Goal: Check status: Check status

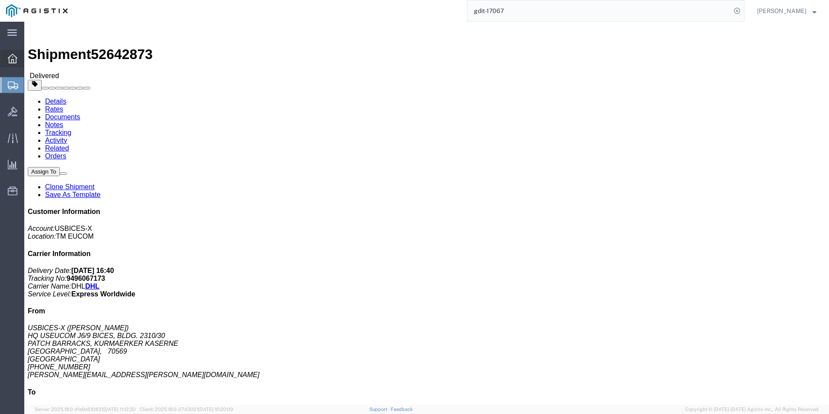
click at [16, 58] on icon at bounding box center [13, 59] width 10 height 10
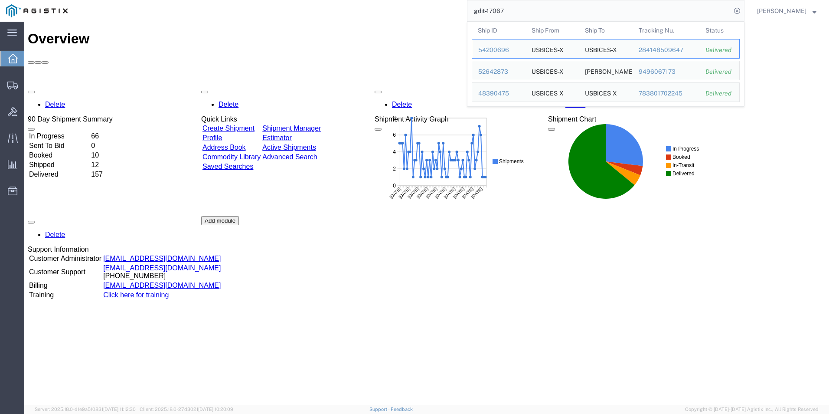
click at [659, 16] on input "gdit-17067" at bounding box center [599, 10] width 264 height 21
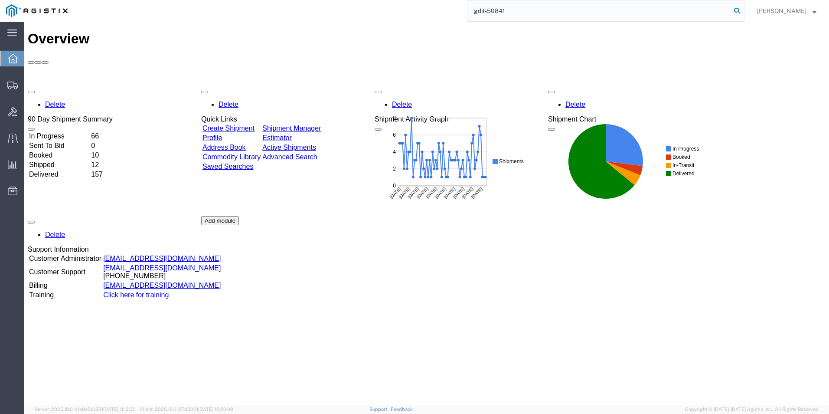
type input "gdit-50841"
click at [741, 11] on icon at bounding box center [737, 11] width 12 height 12
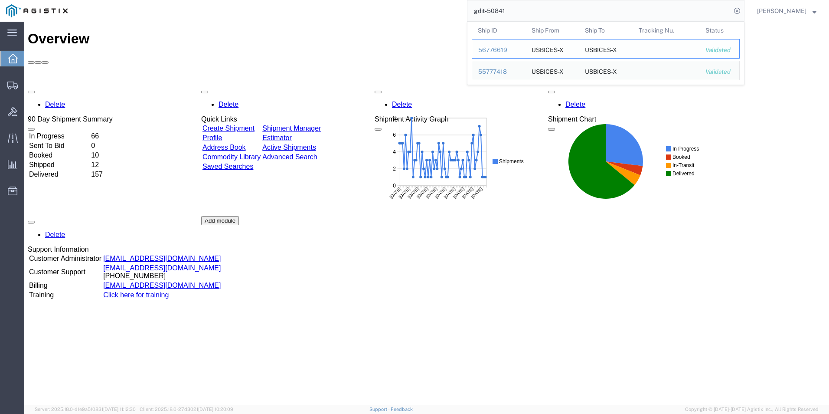
click at [496, 49] on div "56776619" at bounding box center [498, 50] width 41 height 9
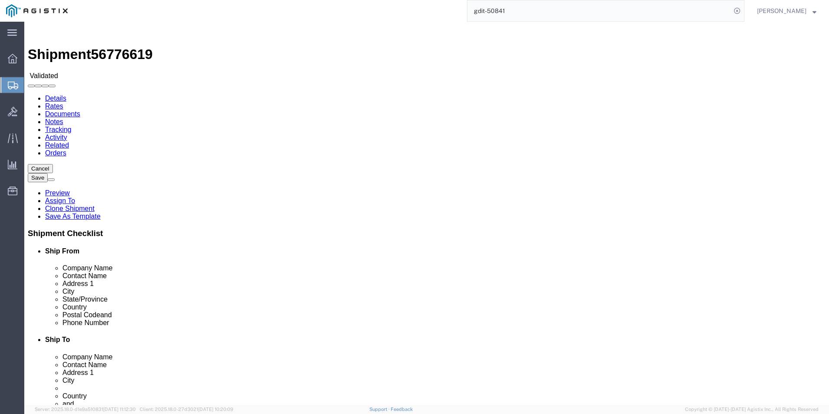
select select "34238"
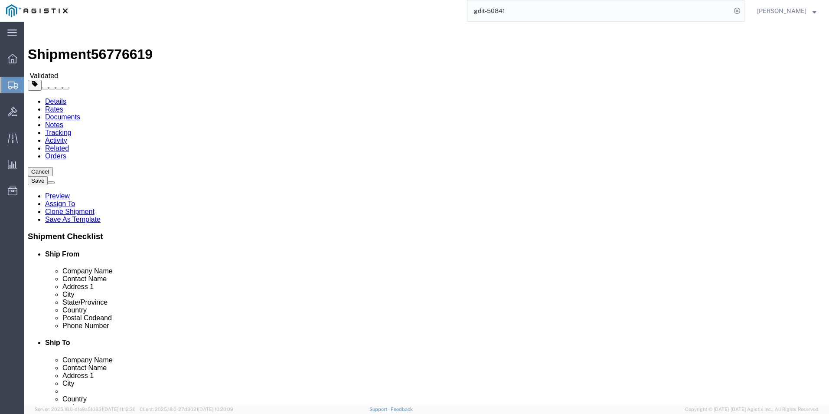
click icon
drag, startPoint x: 434, startPoint y: 196, endPoint x: 564, endPoint y: 197, distance: 130.1
click input "HQ USEUCOM J6/9 BICES, BLDG. 2308/019"
drag, startPoint x: 584, startPoint y: 211, endPoint x: 396, endPoint y: 225, distance: 188.3
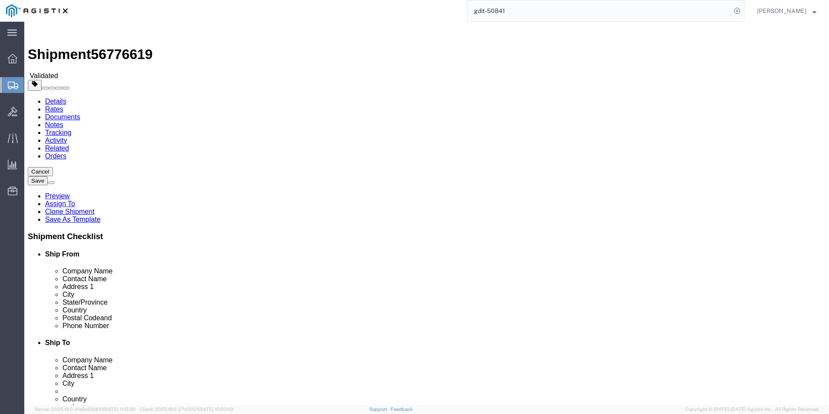
click div "Location TM EUCOM Select My Profile Location Master Location [GEOGRAPHIC_DATA] …"
drag, startPoint x: 511, startPoint y: 293, endPoint x: 438, endPoint y: 297, distance: 72.9
click div "[PHONE_NUMBER]"
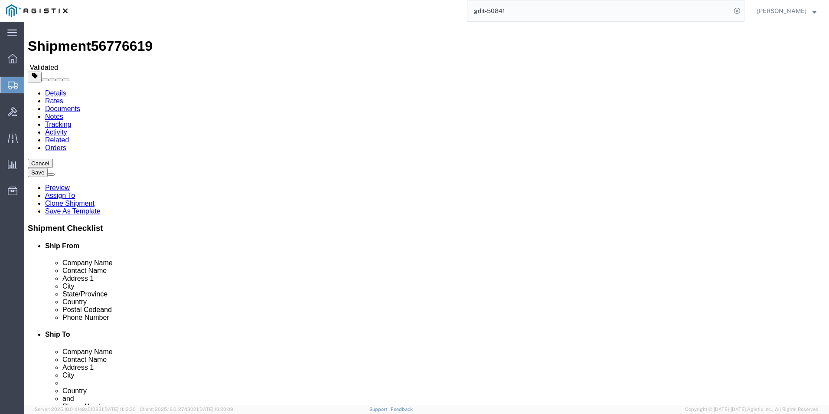
scroll to position [0, 0]
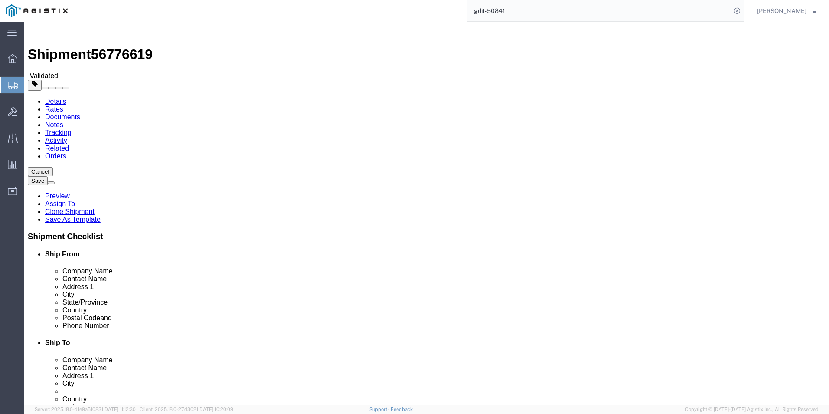
click icon
click dd "494.56 USD"
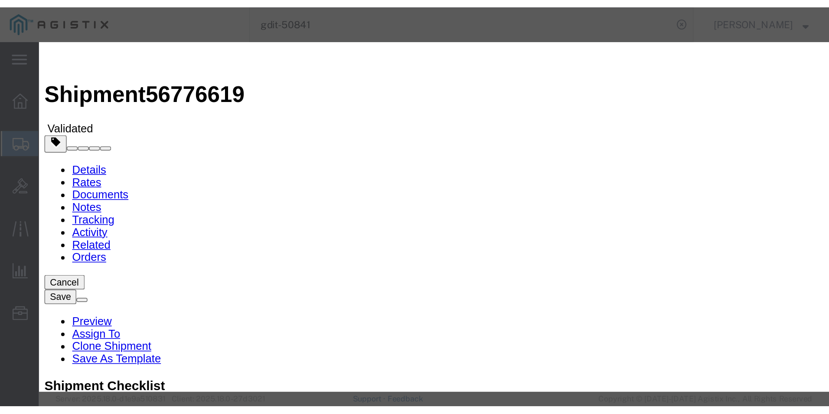
scroll to position [359, 0]
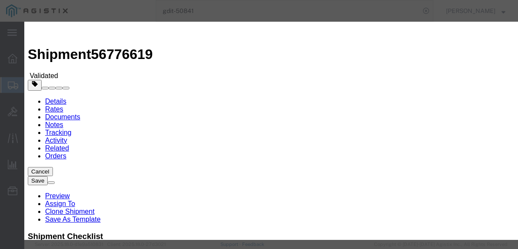
click icon "button"
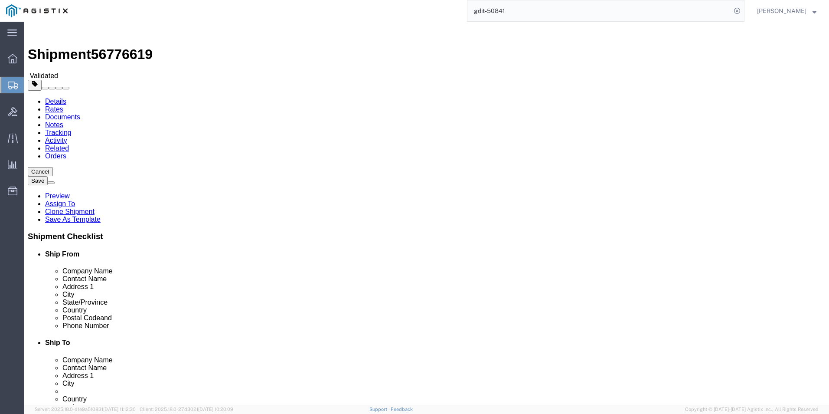
click dd "1.00 Each"
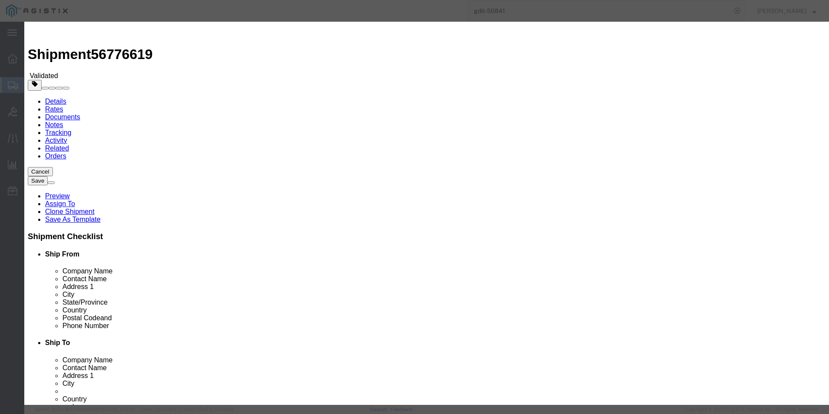
scroll to position [0, 0]
drag, startPoint x: 297, startPoint y: 173, endPoint x: 247, endPoint y: 176, distance: 50.0
click div "SMT750J"
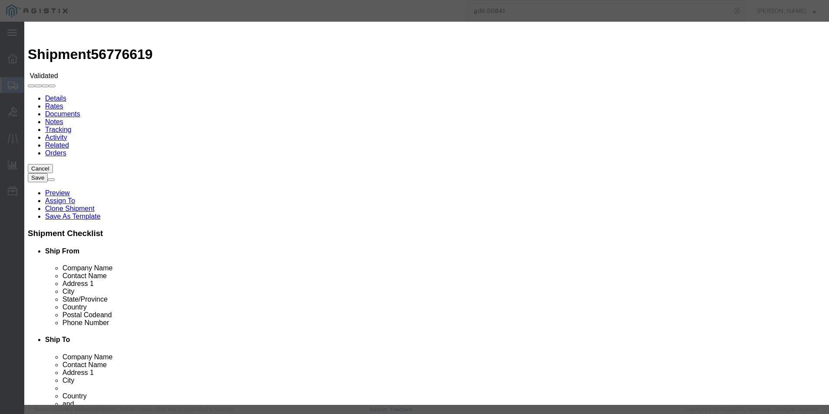
click body "Shipment 56776619 Validated Details Rates Documents Notes Tracking Activity Rel…"
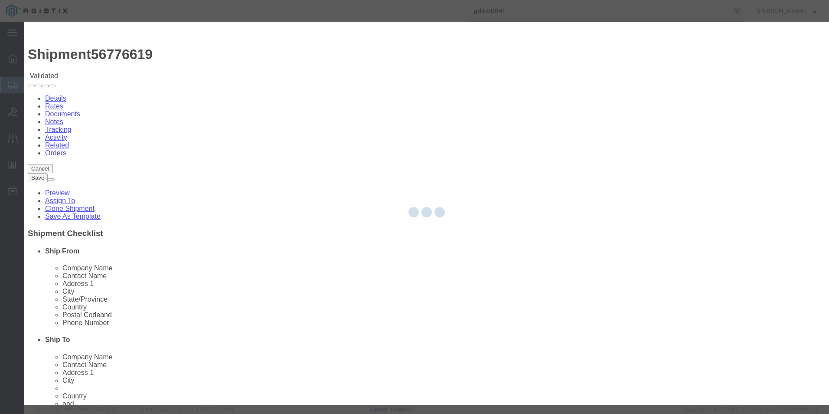
select select "34238"
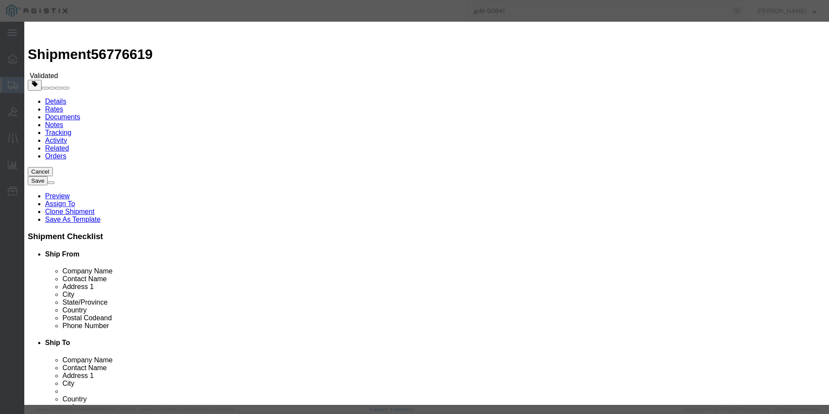
click icon "button"
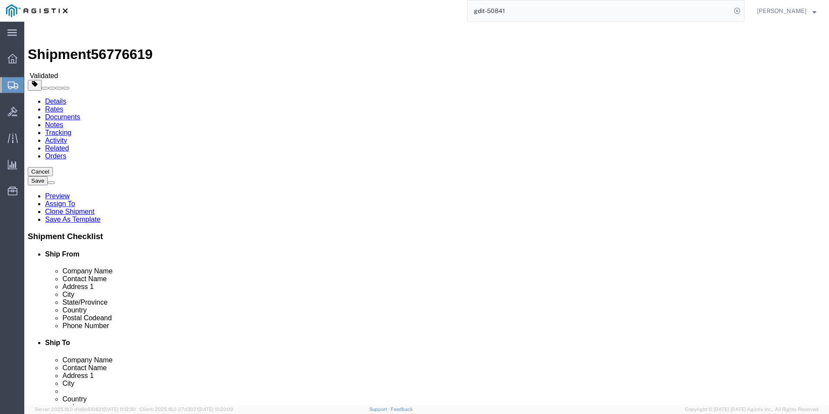
click icon
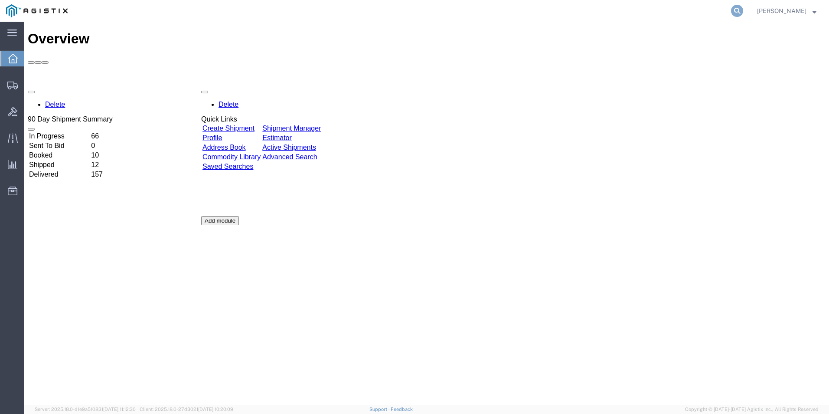
click at [734, 7] on icon at bounding box center [737, 11] width 12 height 12
click at [472, 13] on input "50841" at bounding box center [599, 10] width 264 height 21
click at [738, 11] on icon at bounding box center [737, 11] width 12 height 12
type input "GDIT-50841"
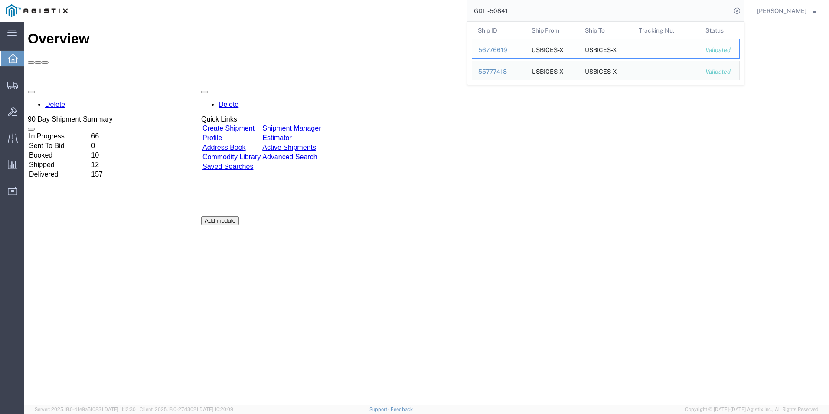
click at [485, 49] on div "56776619" at bounding box center [498, 50] width 41 height 9
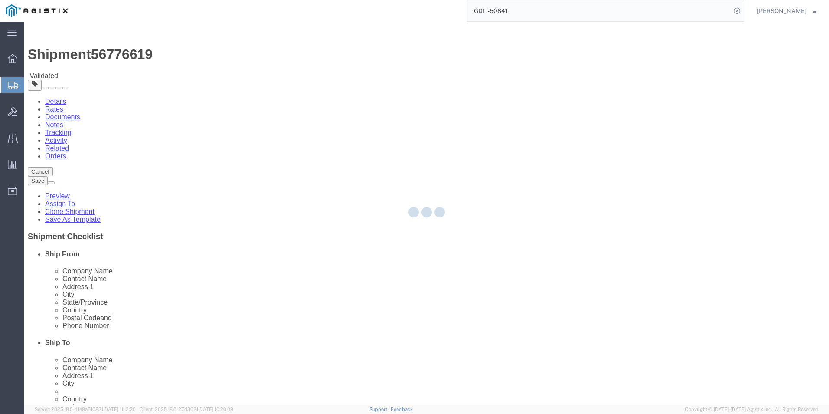
select select
select select "34238"
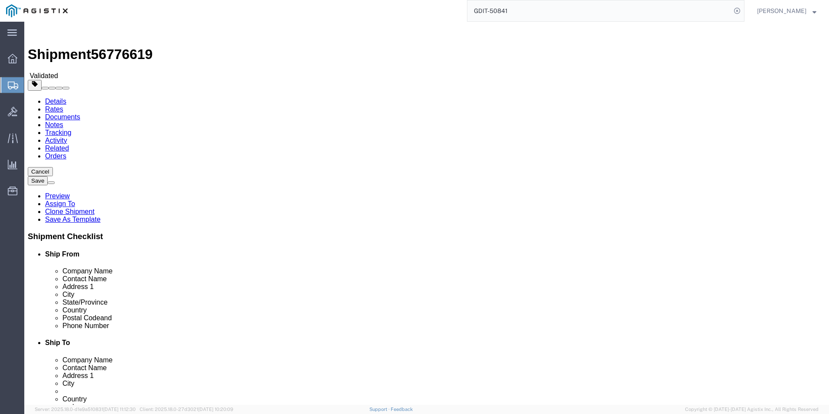
click icon
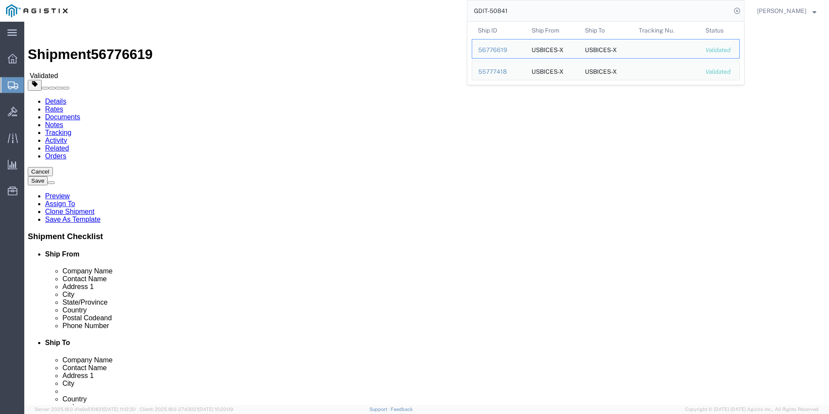
click at [535, 12] on input "GDIT-50841" at bounding box center [599, 10] width 264 height 21
click at [496, 74] on div "55777418" at bounding box center [498, 71] width 41 height 9
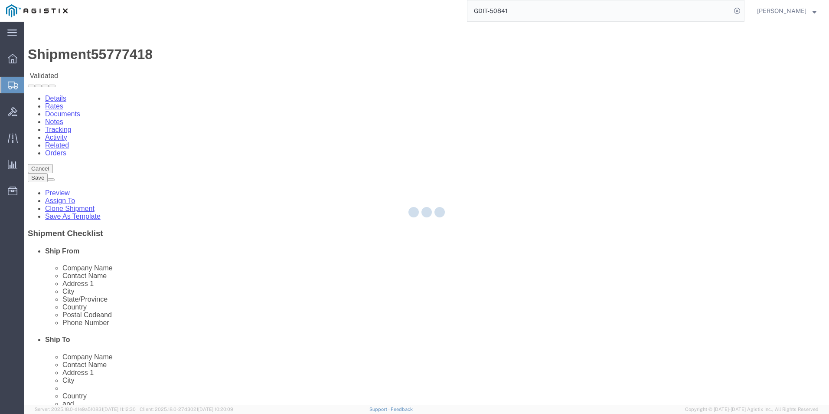
select select "34238"
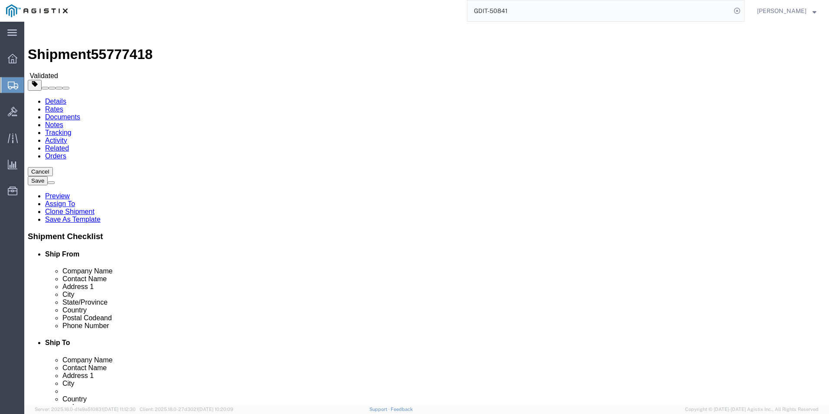
click link "Package Information"
click icon
drag, startPoint x: 578, startPoint y: 195, endPoint x: 413, endPoint y: 209, distance: 165.3
click div "Location TM EUCOM Select My Profile Location Master Location [GEOGRAPHIC_DATA] …"
drag, startPoint x: 558, startPoint y: 215, endPoint x: 401, endPoint y: 216, distance: 157.0
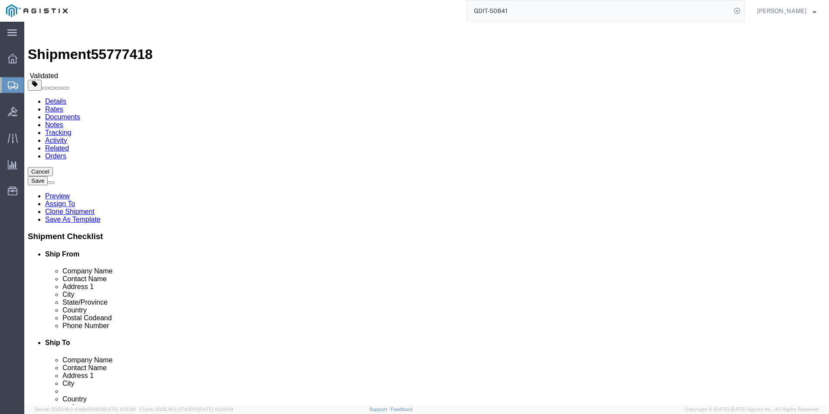
click div "Location TM EUCOM Select My Profile Location Master Location [GEOGRAPHIC_DATA] …"
drag, startPoint x: 557, startPoint y: 196, endPoint x: 384, endPoint y: 196, distance: 173.0
click div "Address 1 HQ USEUCOM J6/9 BICES, BLDG. 2308/019"
drag, startPoint x: 574, startPoint y: 210, endPoint x: 380, endPoint y: 213, distance: 194.3
click div "Address [GEOGRAPHIC_DATA]"
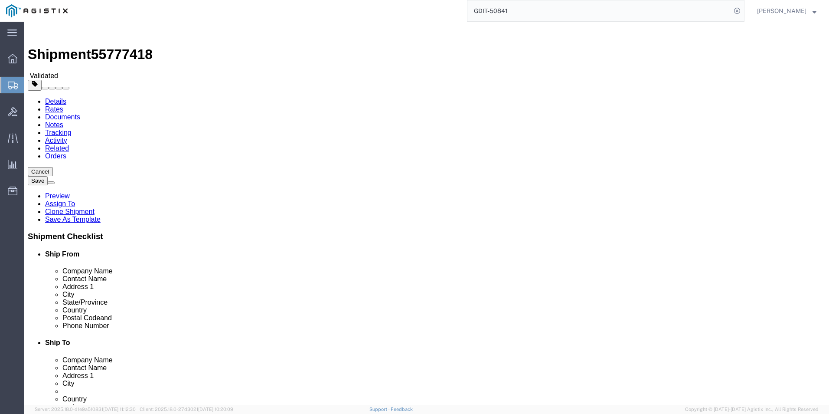
drag, startPoint x: 465, startPoint y: 228, endPoint x: 369, endPoint y: 230, distance: 96.7
click div "City [GEOGRAPHIC_DATA]"
drag, startPoint x: 498, startPoint y: 295, endPoint x: 436, endPoint y: 297, distance: 61.6
click div "[PHONE_NUMBER]"
click icon
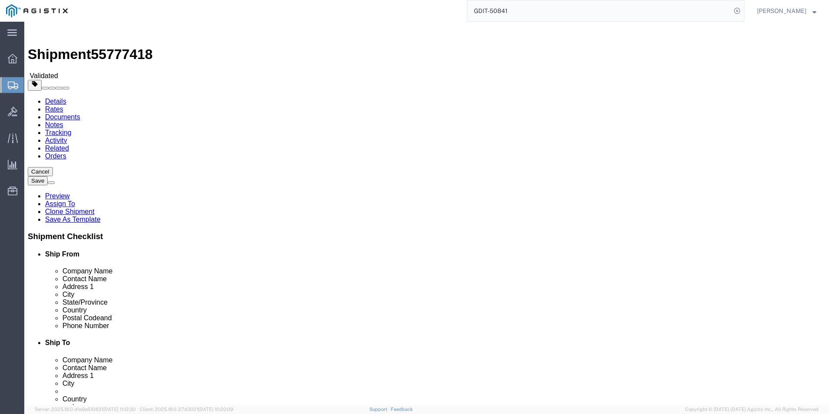
click dd "900.81 USD"
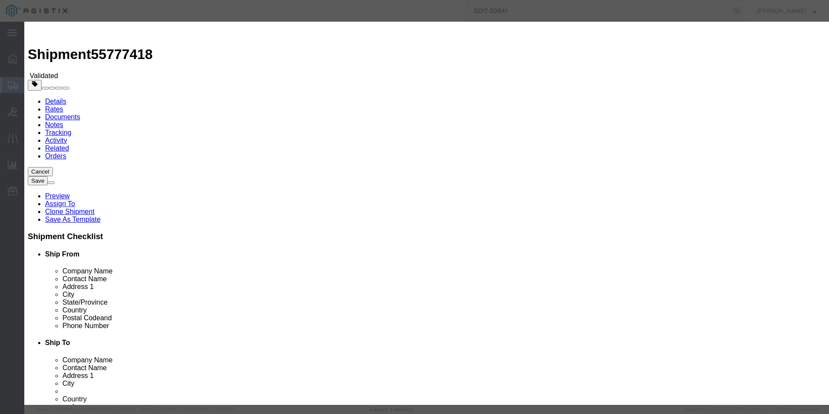
drag, startPoint x: 496, startPoint y: 64, endPoint x: 561, endPoint y: 65, distance: 65.0
click textarea "HP EliteDesk Mini 800 G9"
click icon "button"
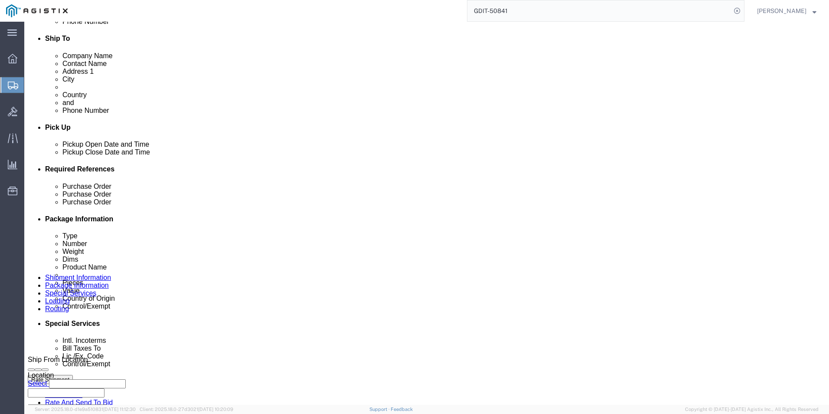
scroll to position [217, 0]
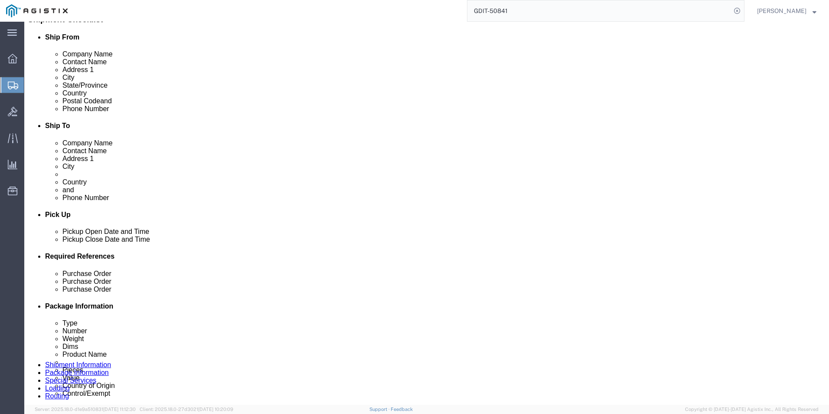
click dd "12.00 Each"
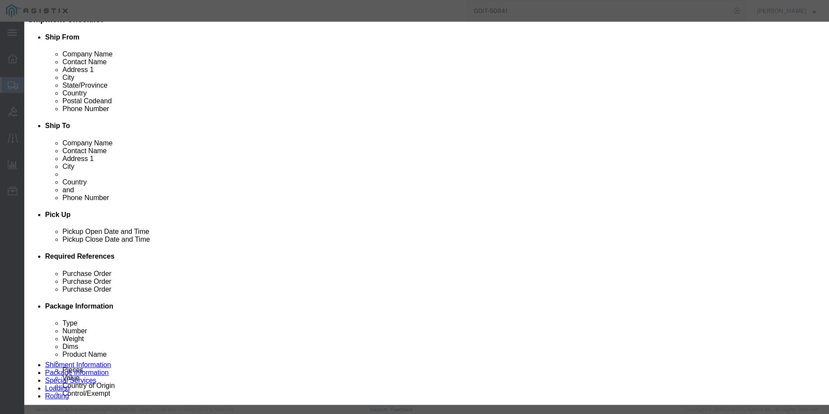
drag, startPoint x: 275, startPoint y: 176, endPoint x: 246, endPoint y: 175, distance: 29.5
click div "27242"
click div "Product Name C2G 3ft Cat5e Molded Shielded (STP) NetworkPatch Cable - Red Piece…"
click button "button"
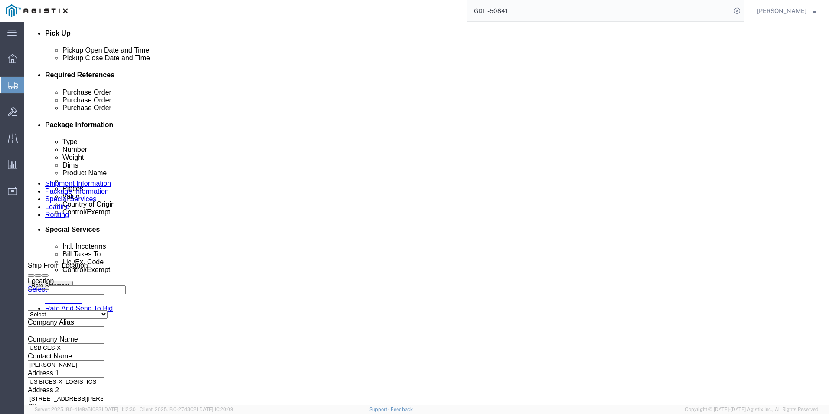
scroll to position [403, 0]
